Goal: Entertainment & Leisure: Consume media (video, audio)

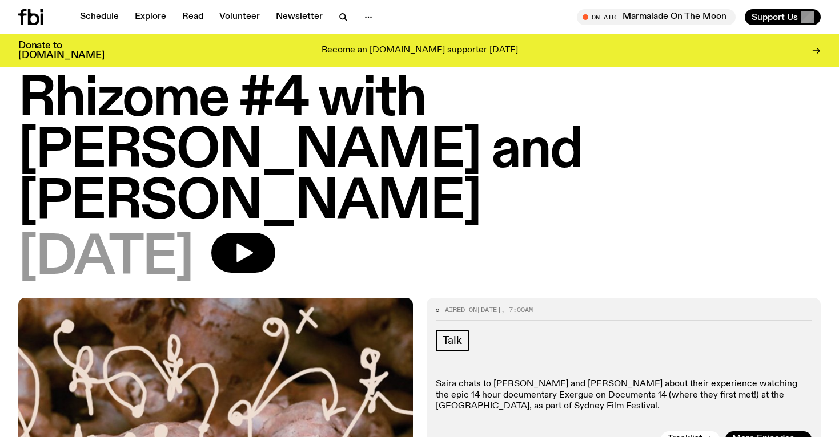
scroll to position [31, 0]
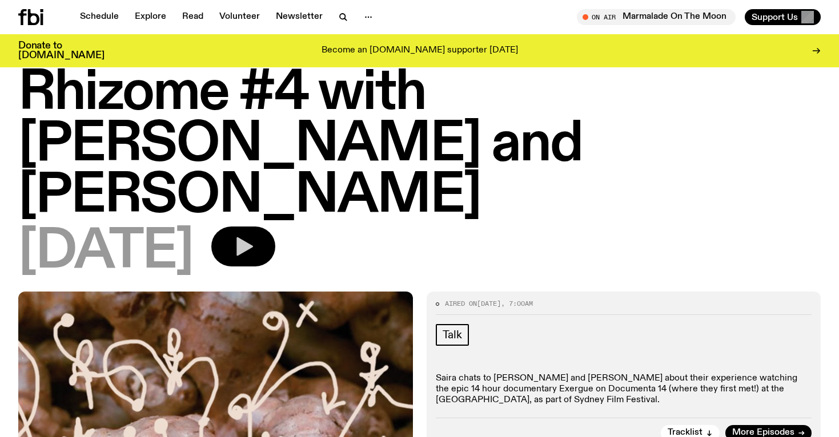
click at [255, 250] on icon "button" at bounding box center [243, 246] width 23 height 23
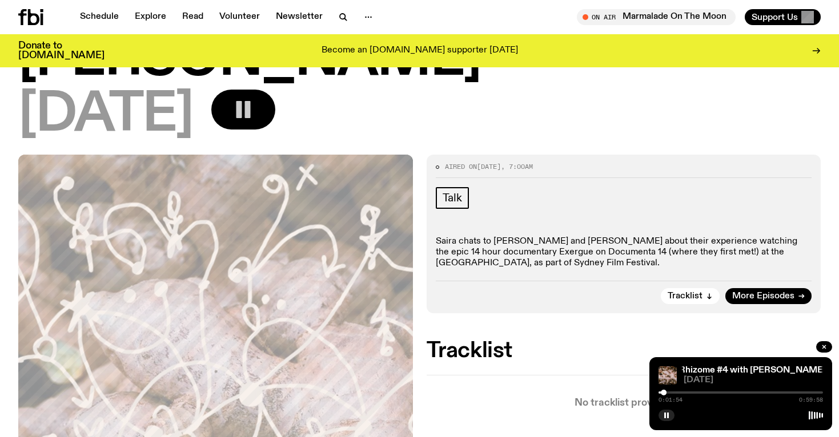
scroll to position [168, 0]
drag, startPoint x: 663, startPoint y: 391, endPoint x: 671, endPoint y: 396, distance: 9.2
click at [666, 392] on div at bounding box center [666, 393] width 6 height 6
click at [682, 392] on div "0:03:03 0:59:58" at bounding box center [740, 396] width 164 height 14
click at [671, 392] on div at bounding box center [740, 393] width 164 height 2
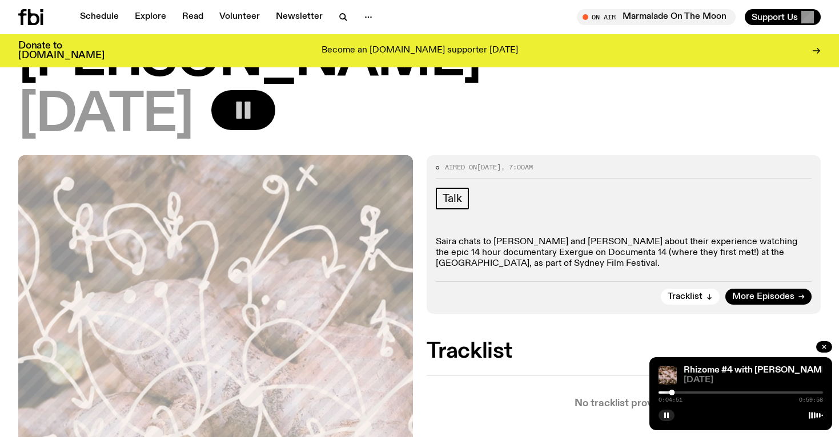
click at [678, 392] on div at bounding box center [740, 393] width 164 height 2
click at [705, 394] on div "0:07:06 0:59:58" at bounding box center [740, 396] width 164 height 14
click at [705, 392] on div at bounding box center [740, 393] width 164 height 2
click at [747, 391] on div "0:16:53 0:59:58" at bounding box center [740, 396] width 164 height 14
click at [747, 393] on div at bounding box center [740, 393] width 164 height 2
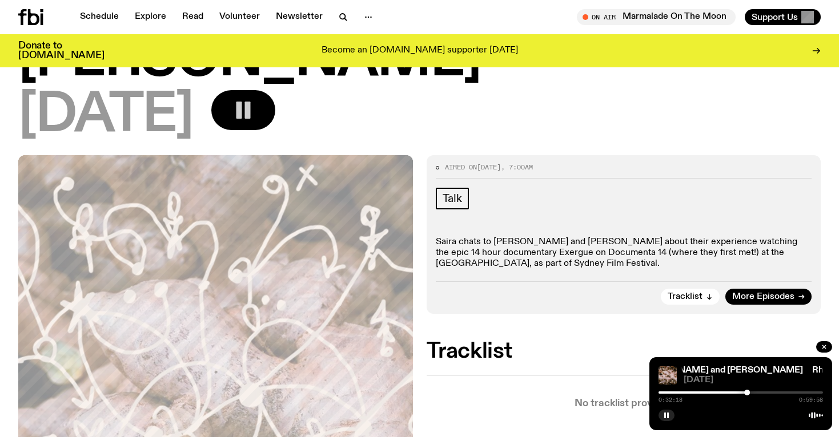
click at [727, 393] on div at bounding box center [664, 393] width 164 height 2
click at [717, 392] on div at bounding box center [644, 393] width 164 height 2
click at [707, 391] on div "0:21:15 0:59:58" at bounding box center [740, 396] width 164 height 14
click at [707, 392] on div at bounding box center [634, 393] width 164 height 2
click at [255, 102] on icon "button" at bounding box center [243, 110] width 23 height 23
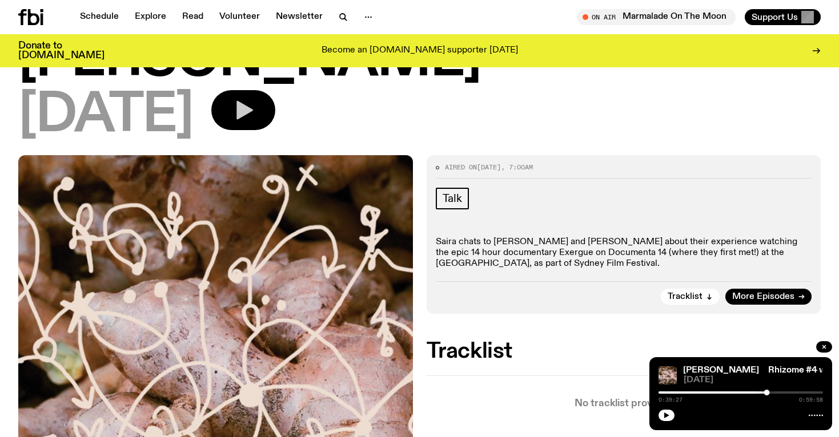
click at [253, 110] on icon "button" at bounding box center [244, 110] width 17 height 19
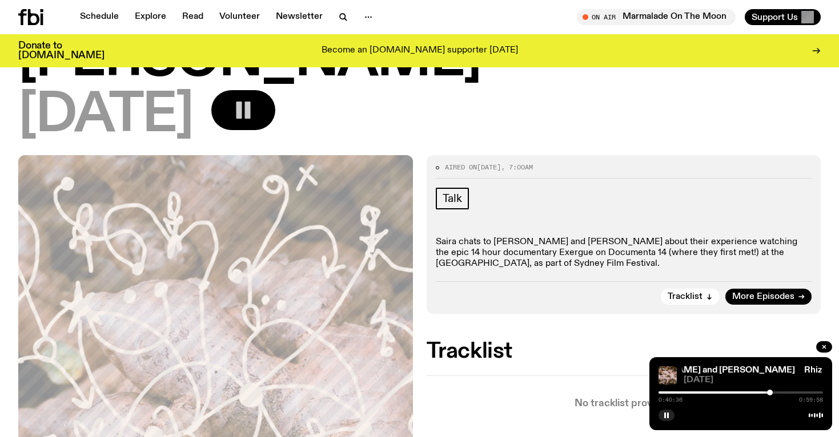
click at [211, 90] on button "button" at bounding box center [243, 110] width 64 height 40
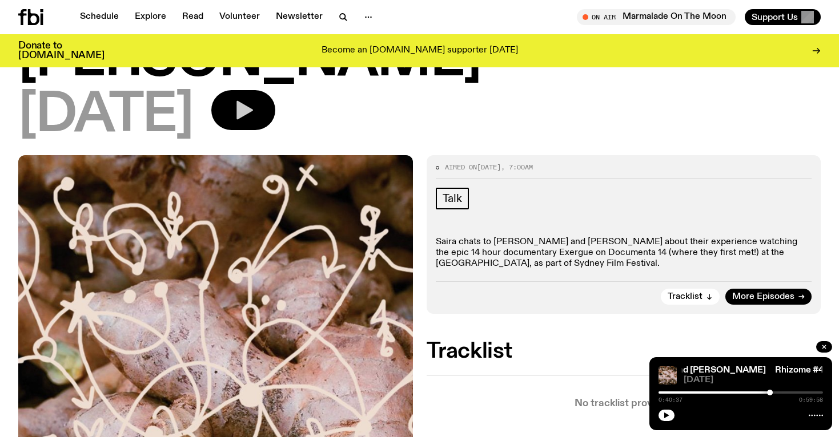
click at [211, 90] on button "button" at bounding box center [243, 110] width 64 height 40
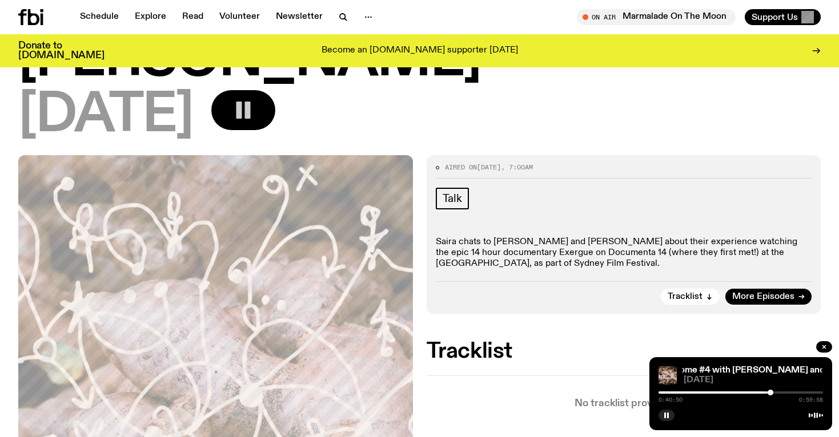
click at [211, 90] on button "button" at bounding box center [243, 110] width 64 height 40
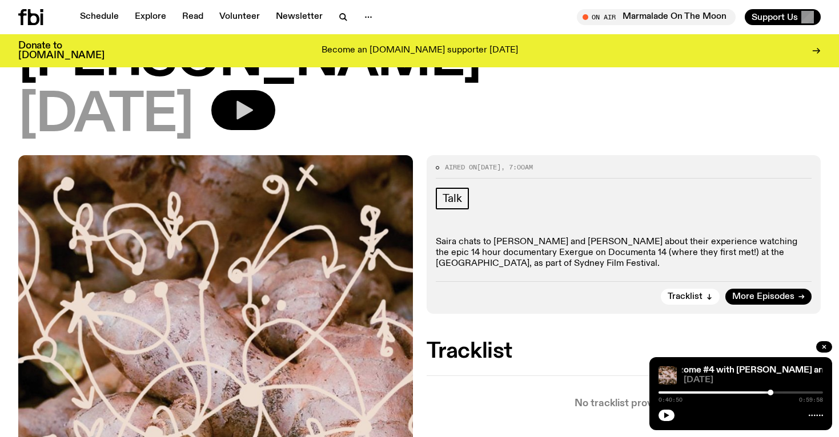
click at [211, 90] on button "button" at bounding box center [243, 110] width 64 height 40
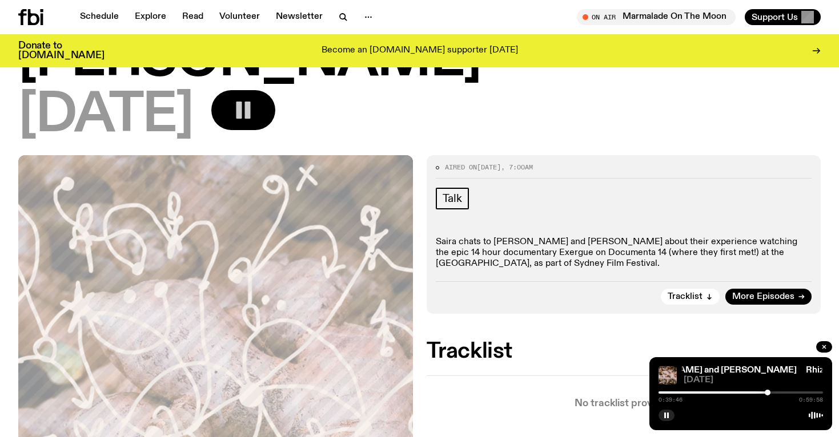
click at [767, 393] on div at bounding box center [767, 393] width 6 height 6
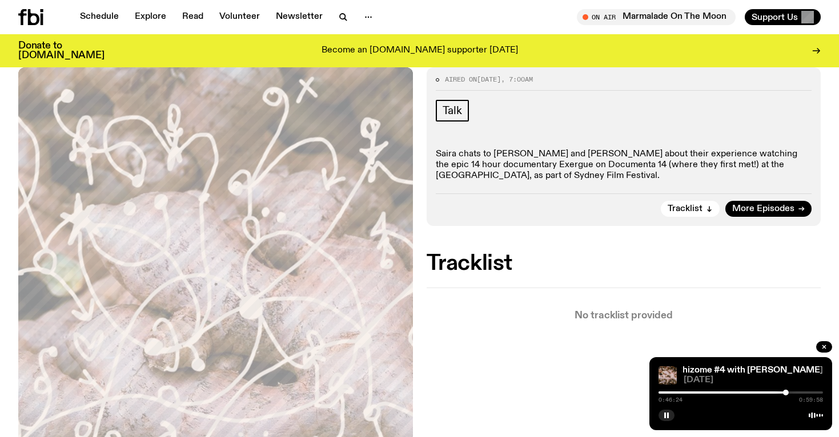
scroll to position [0, 0]
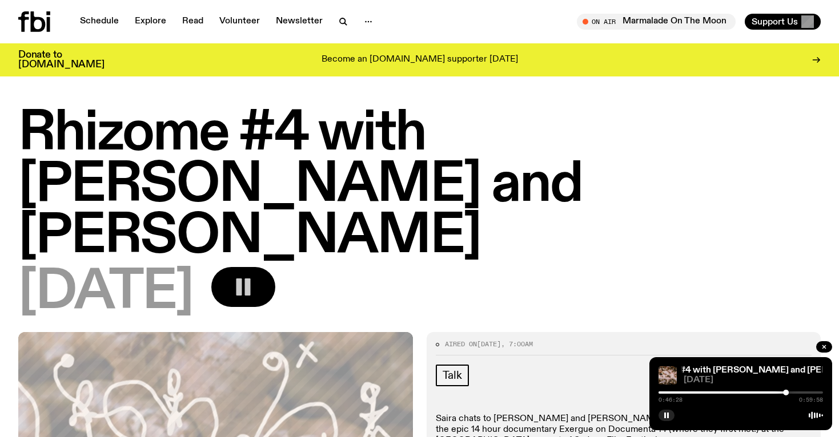
drag, startPoint x: 456, startPoint y: 194, endPoint x: 393, endPoint y: 236, distance: 75.5
click at [393, 236] on h1 "Rhizome #4 with [PERSON_NAME] and [PERSON_NAME]" at bounding box center [419, 185] width 802 height 154
drag, startPoint x: 462, startPoint y: 182, endPoint x: 378, endPoint y: 250, distance: 107.6
click at [378, 250] on h1 "Rhizome #4 with [PERSON_NAME] and [PERSON_NAME]" at bounding box center [419, 185] width 802 height 154
click at [462, 168] on h1 "Rhizome #4 with [PERSON_NAME] and [PERSON_NAME]" at bounding box center [419, 185] width 802 height 154
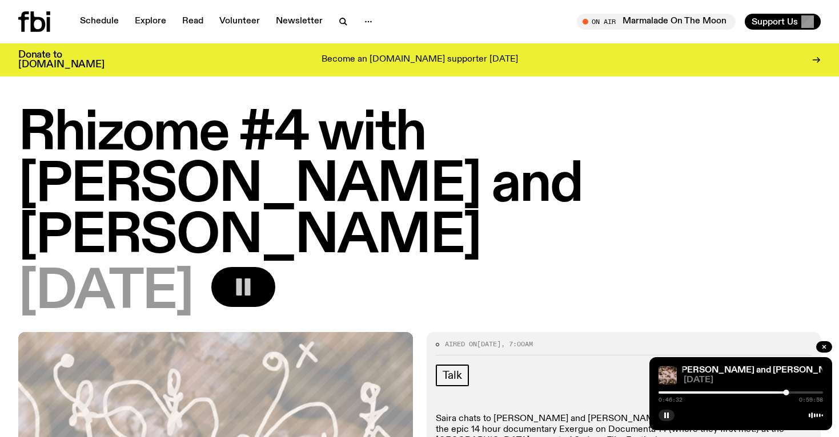
drag, startPoint x: 441, startPoint y: 177, endPoint x: 538, endPoint y: 258, distance: 126.5
click at [538, 258] on h1 "Rhizome #4 with [PERSON_NAME] and [PERSON_NAME]" at bounding box center [419, 185] width 802 height 154
click at [255, 277] on icon "button" at bounding box center [243, 287] width 23 height 23
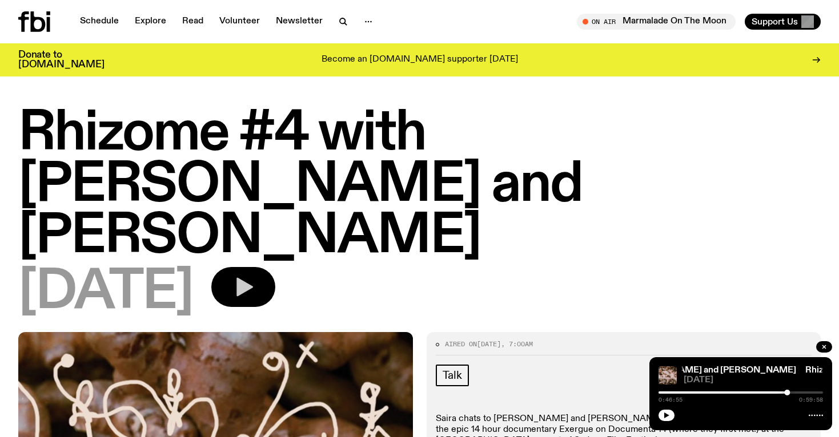
click at [255, 292] on icon "button" at bounding box center [243, 287] width 23 height 23
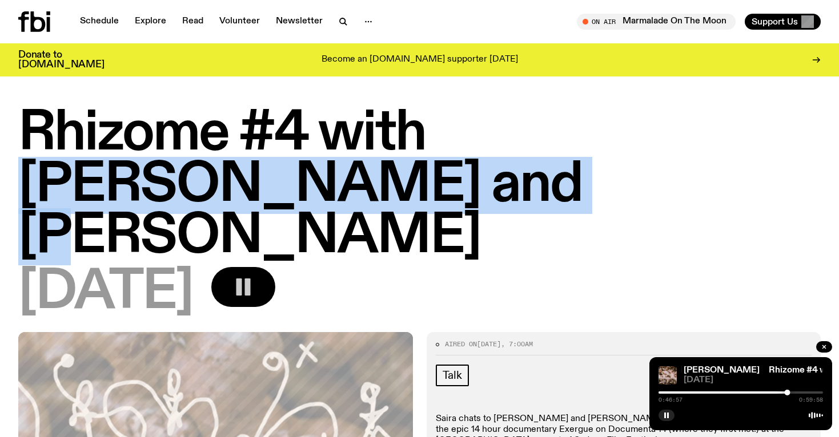
drag, startPoint x: 443, startPoint y: 127, endPoint x: 324, endPoint y: 179, distance: 130.4
click at [324, 179] on h1 "Rhizome #4 with [PERSON_NAME] and [PERSON_NAME]" at bounding box center [419, 185] width 802 height 154
